Goal: Connect with others: Connect with others

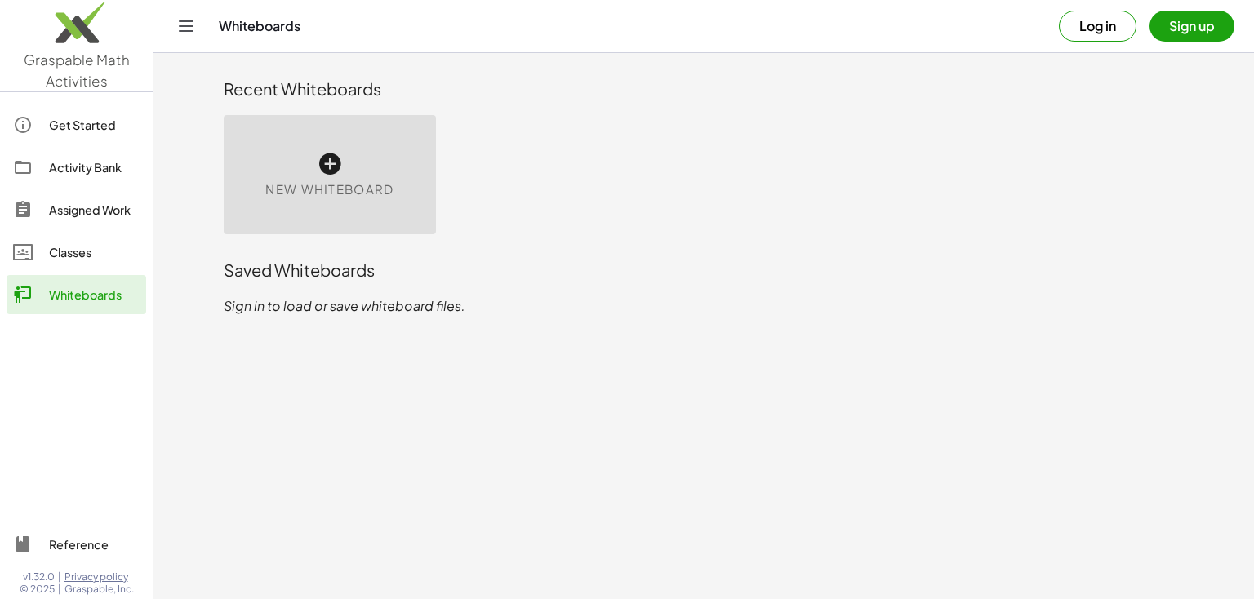
click at [328, 187] on span "New Whiteboard" at bounding box center [329, 189] width 128 height 19
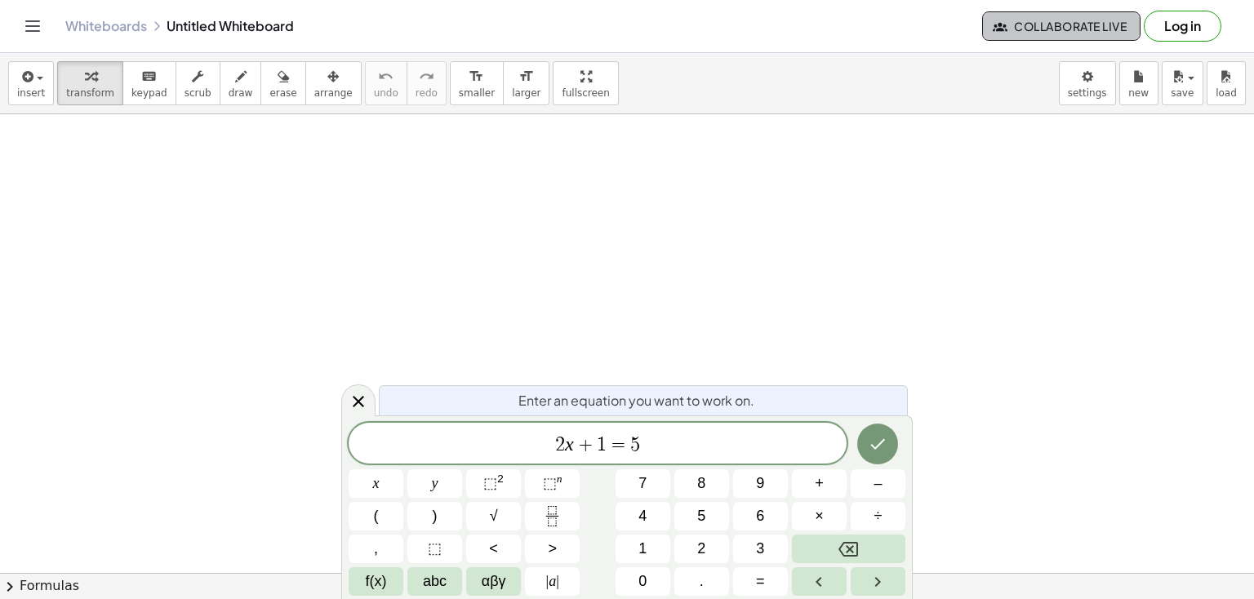
click at [1012, 33] on span "Collaborate Live" at bounding box center [1061, 26] width 131 height 15
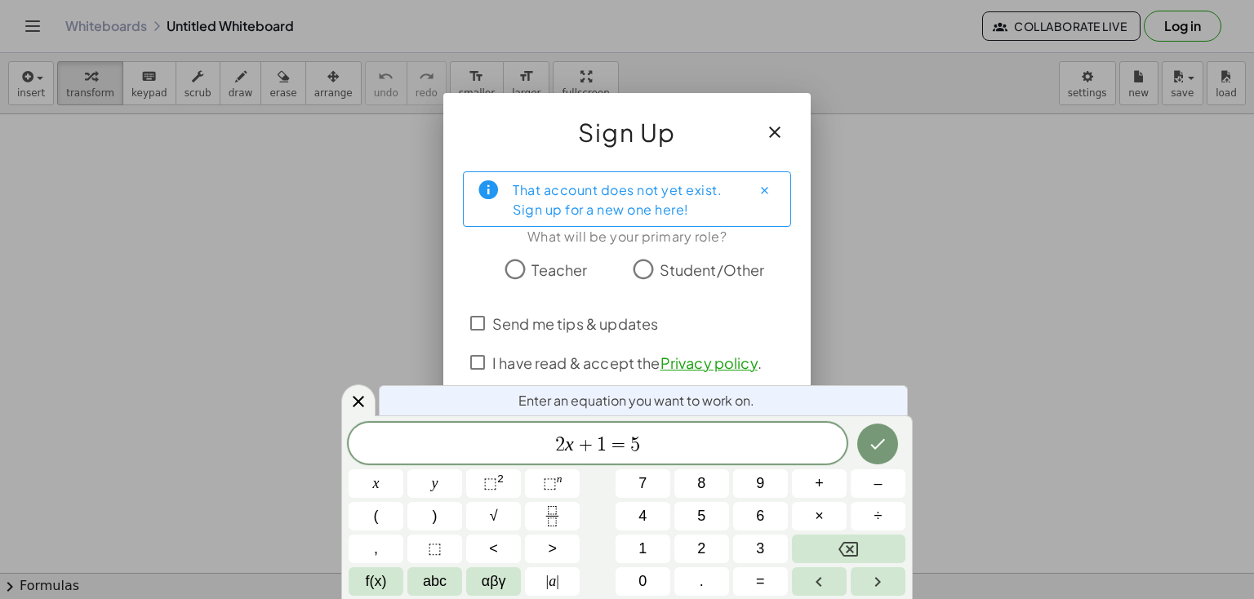
click at [550, 262] on span "Teacher" at bounding box center [560, 270] width 56 height 22
click at [358, 397] on icon at bounding box center [359, 402] width 20 height 20
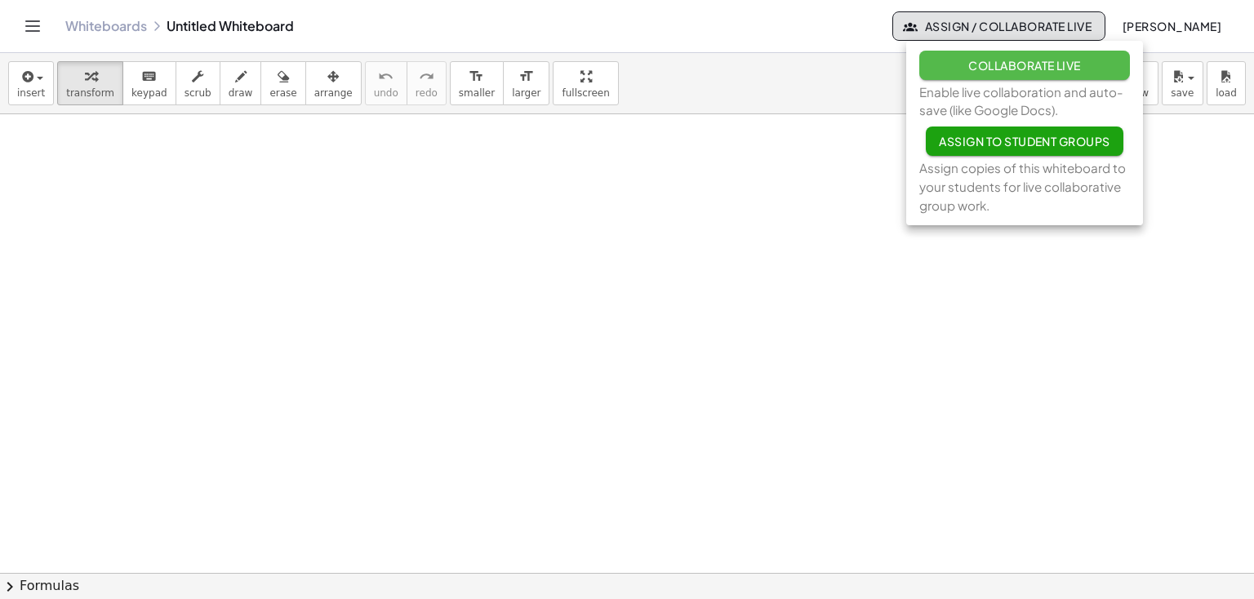
click at [1015, 65] on span "Collaborate Live" at bounding box center [1024, 65] width 113 height 15
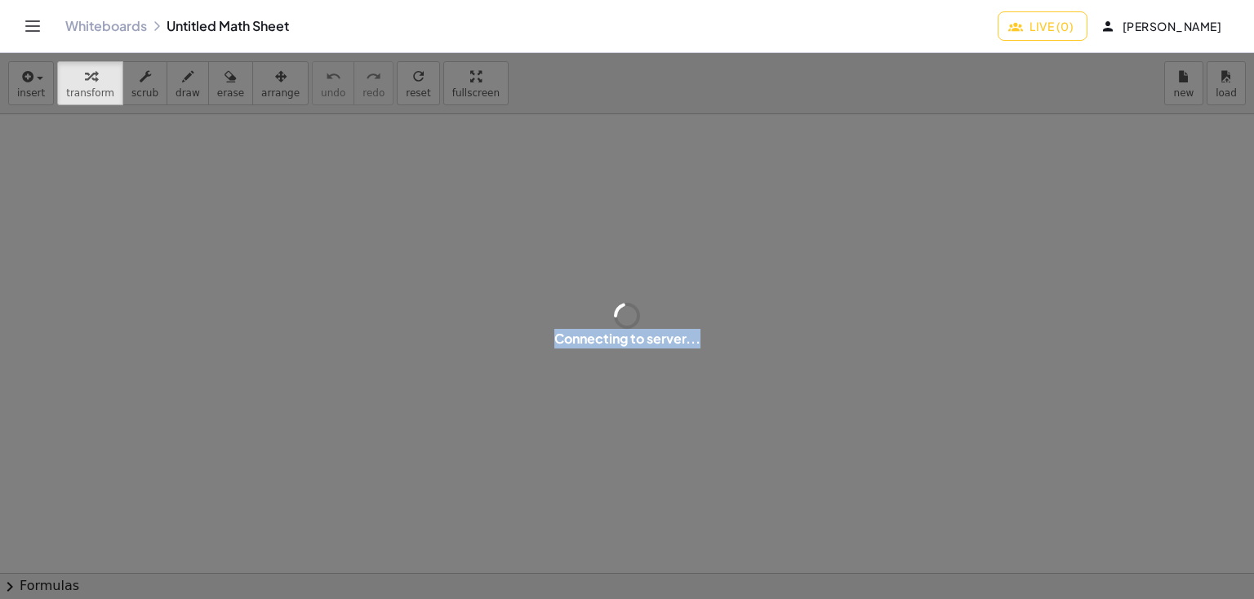
drag, startPoint x: 1015, startPoint y: 65, endPoint x: 1039, endPoint y: 33, distance: 39.7
click at [1039, 33] on div "Graspable Math Activities Get Started Activity Bank Assigned Work Classes White…" at bounding box center [627, 299] width 1254 height 599
click at [1039, 33] on button "Live (0)" at bounding box center [1043, 25] width 90 height 29
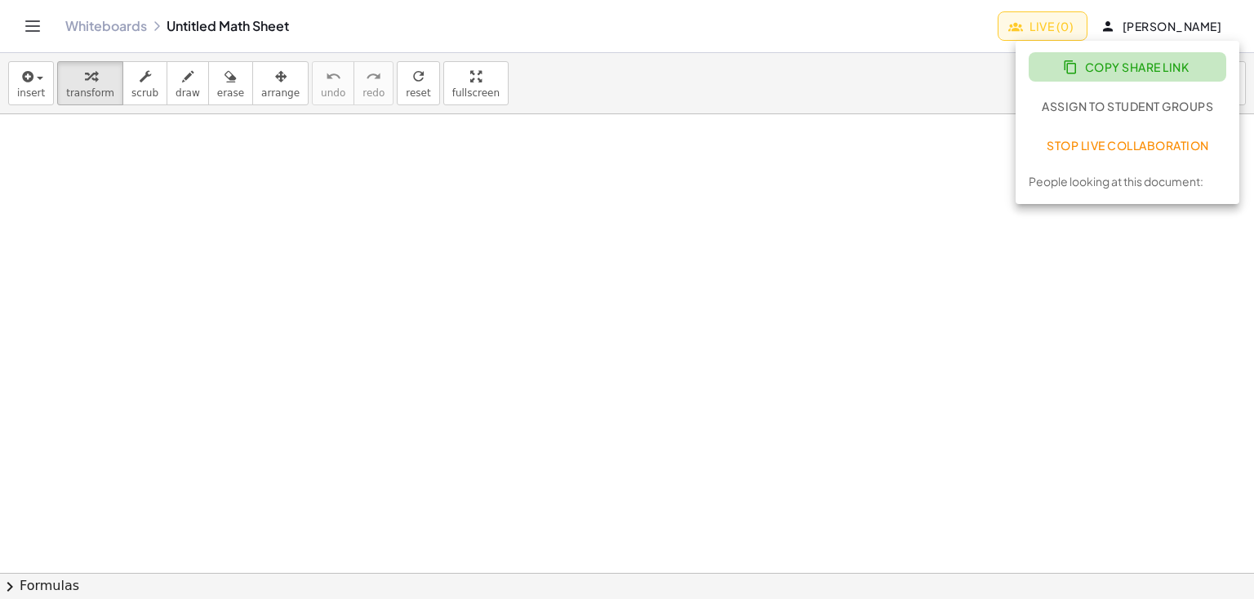
click at [1062, 69] on button "Copy Share Link" at bounding box center [1128, 66] width 198 height 29
